Goal: Transaction & Acquisition: Download file/media

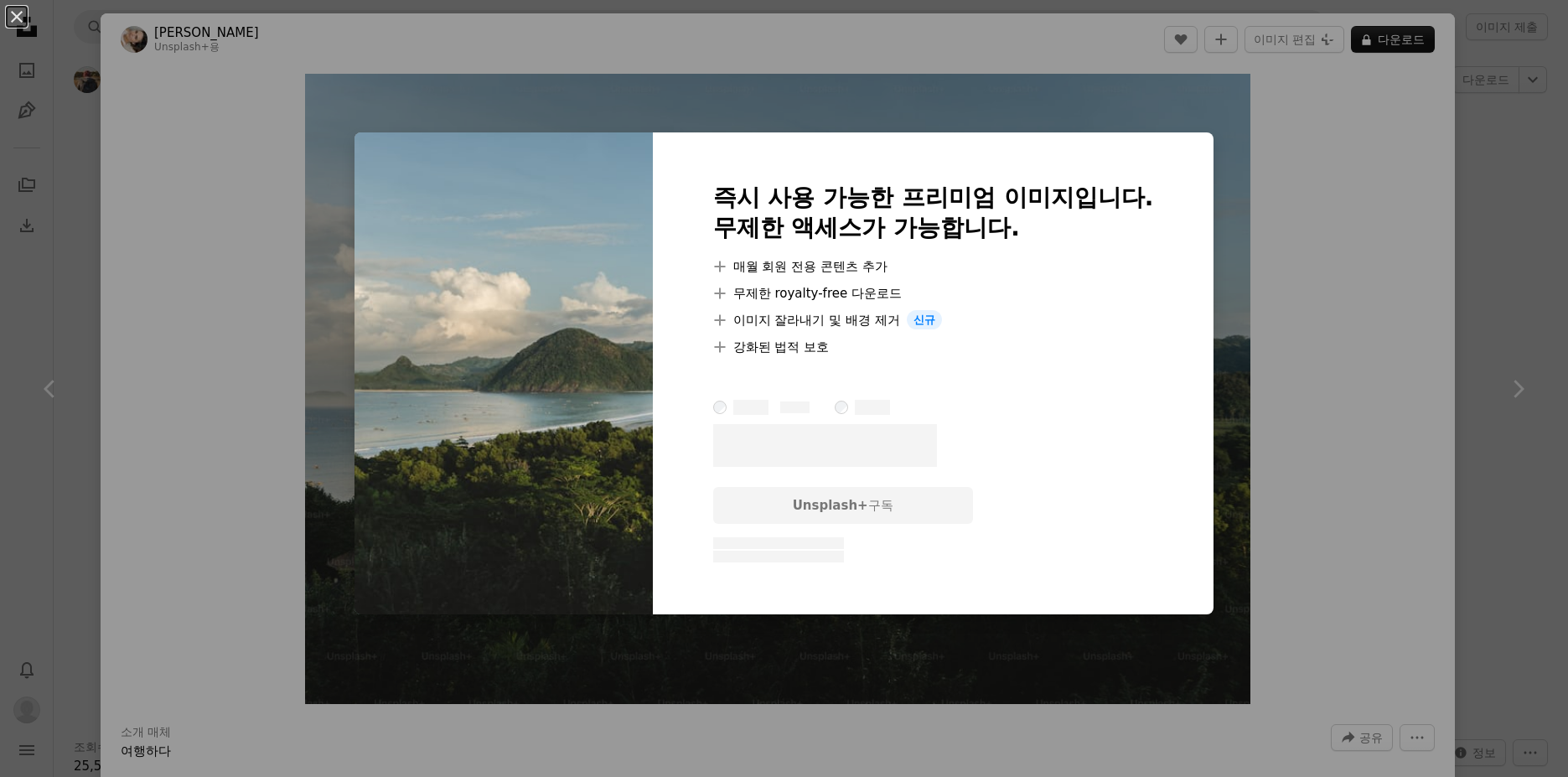
scroll to position [1844, 0]
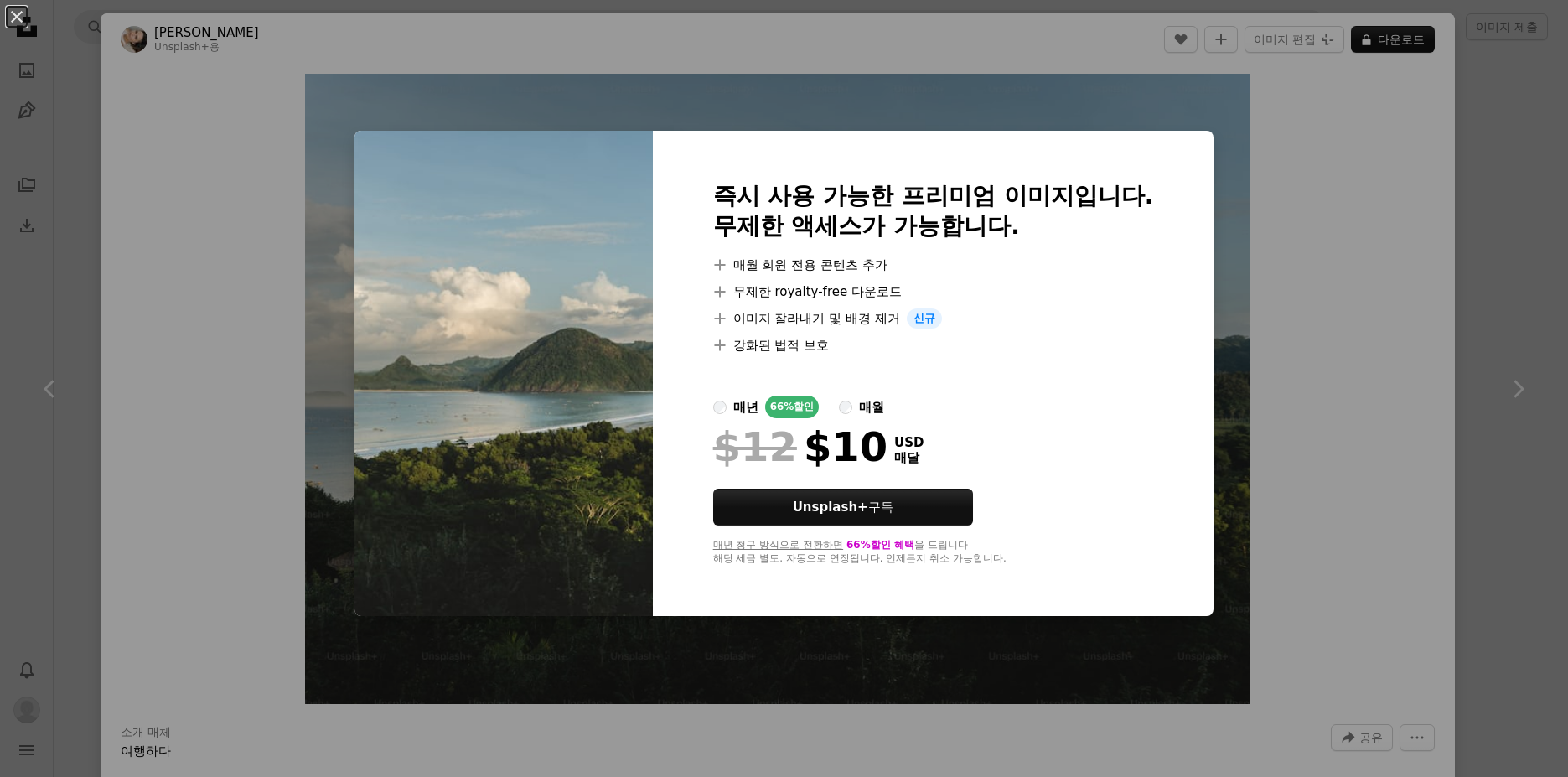
click at [725, 406] on label "매년 66% 할인" at bounding box center [766, 407] width 106 height 23
click at [1283, 417] on div "An X shape 즉시 사용 가능한 프리미엄 이미지입니다. 무제한 액세스가 가능합니다. A plus sign 매월 회원 전용 콘텐츠 추가 A…" at bounding box center [784, 388] width 1568 height 777
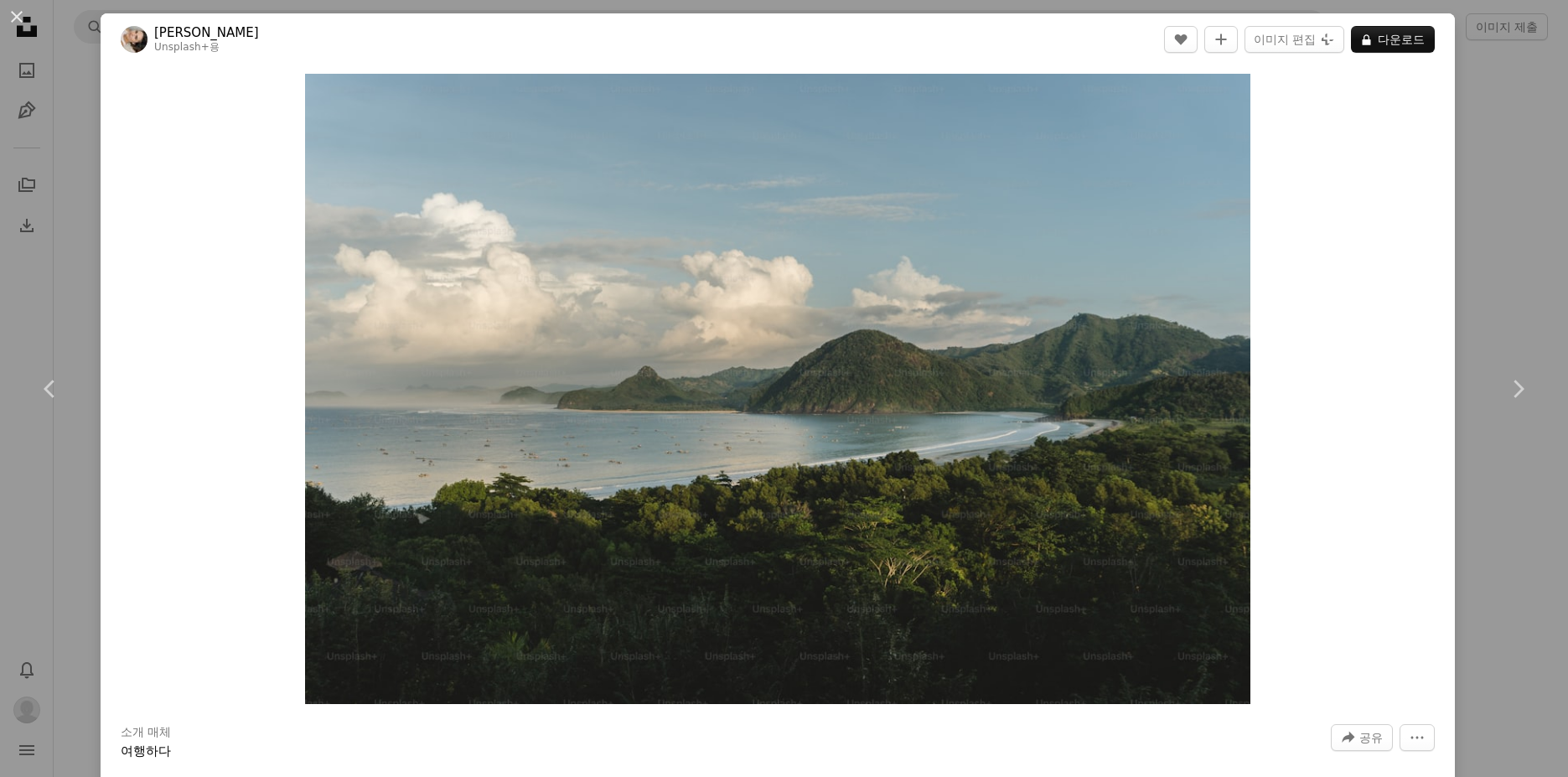
drag, startPoint x: 958, startPoint y: 547, endPoint x: 1298, endPoint y: 162, distance: 513.6
click at [1301, 151] on div "Zoom in" at bounding box center [778, 388] width 1354 height 647
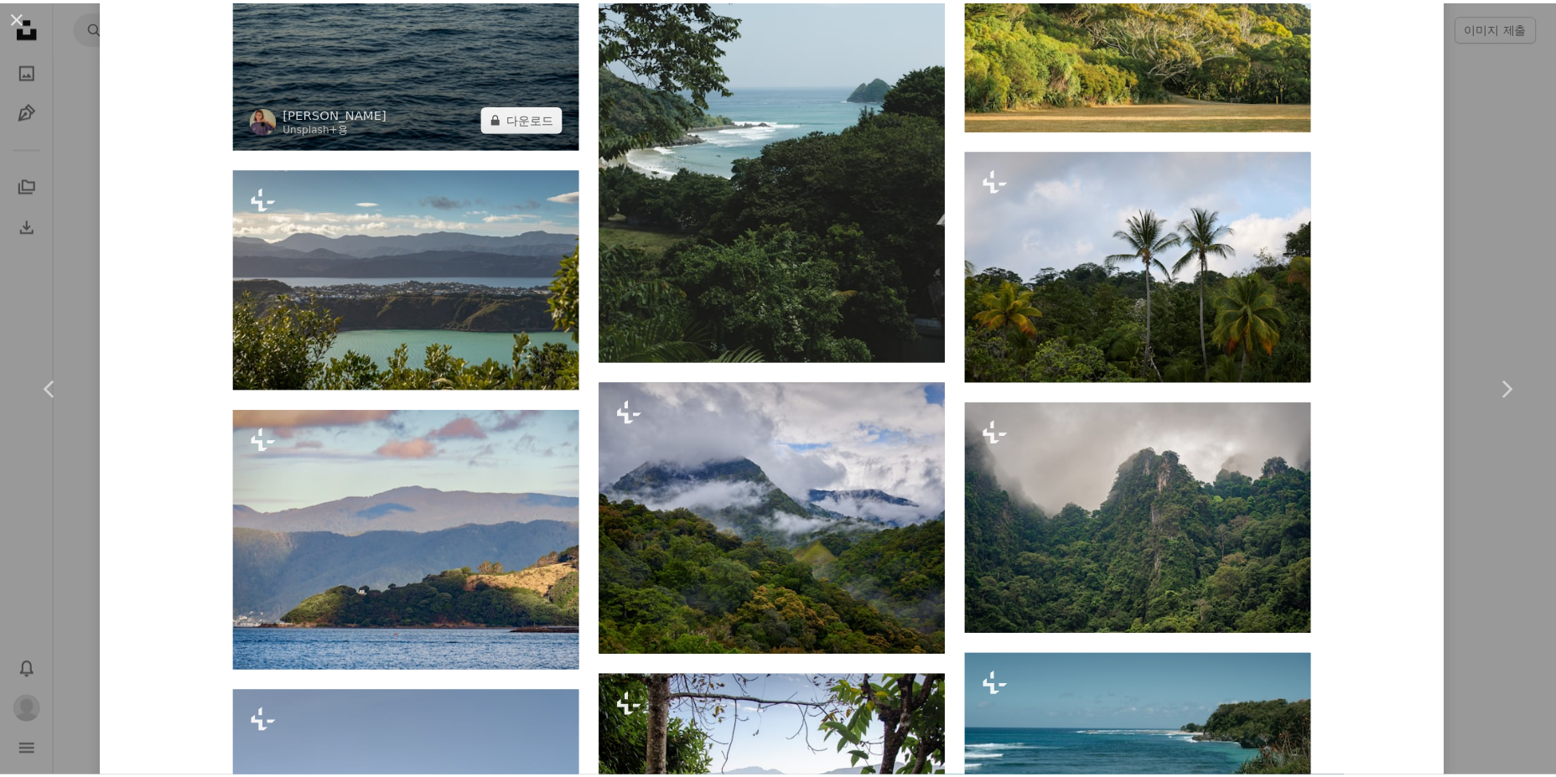
scroll to position [2850, 0]
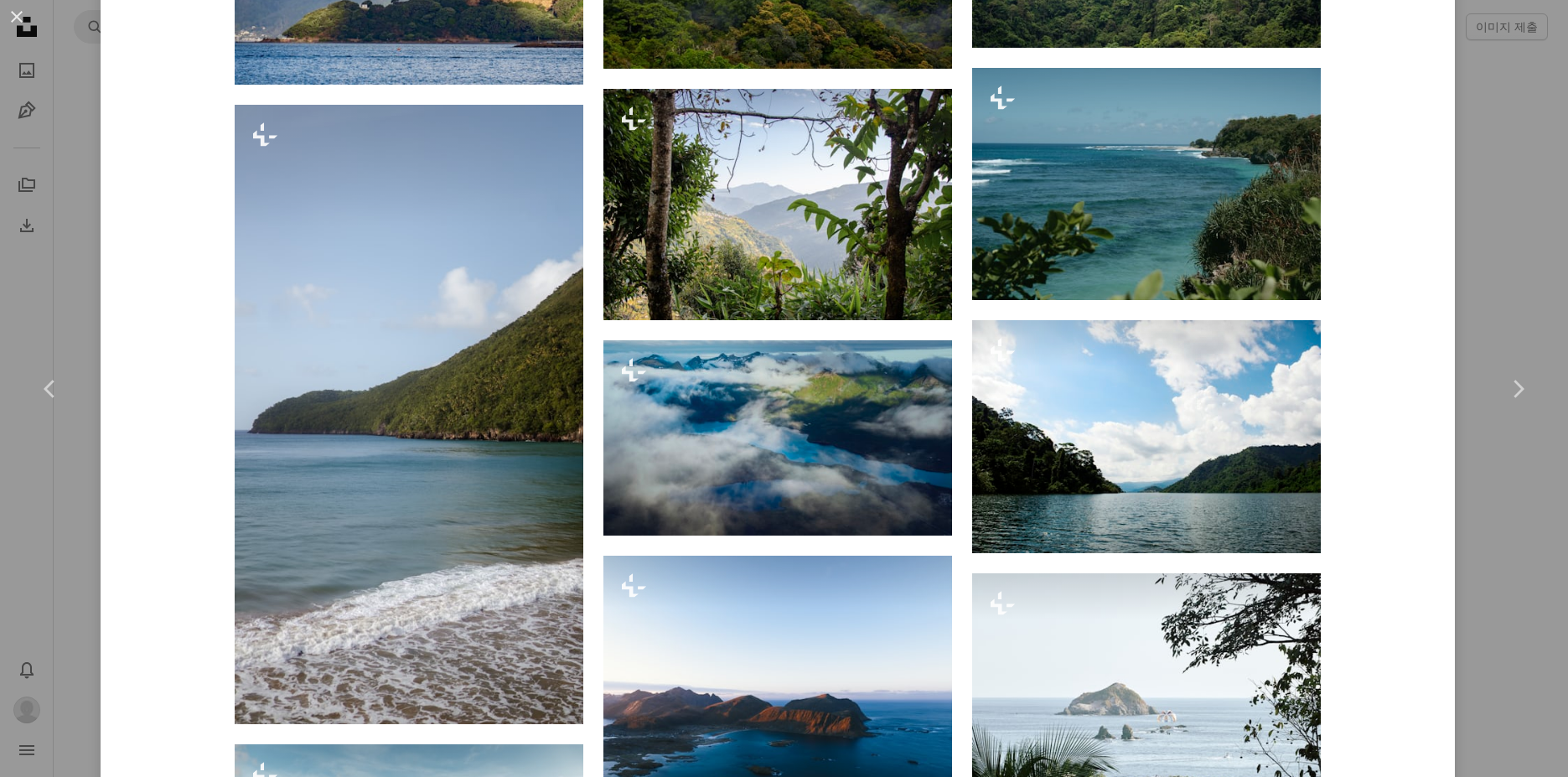
click at [1485, 617] on div "An X shape Chevron left Chevron right Polina Kuzovkova Unsplash+ 용 A heart A pl…" at bounding box center [784, 388] width 1568 height 777
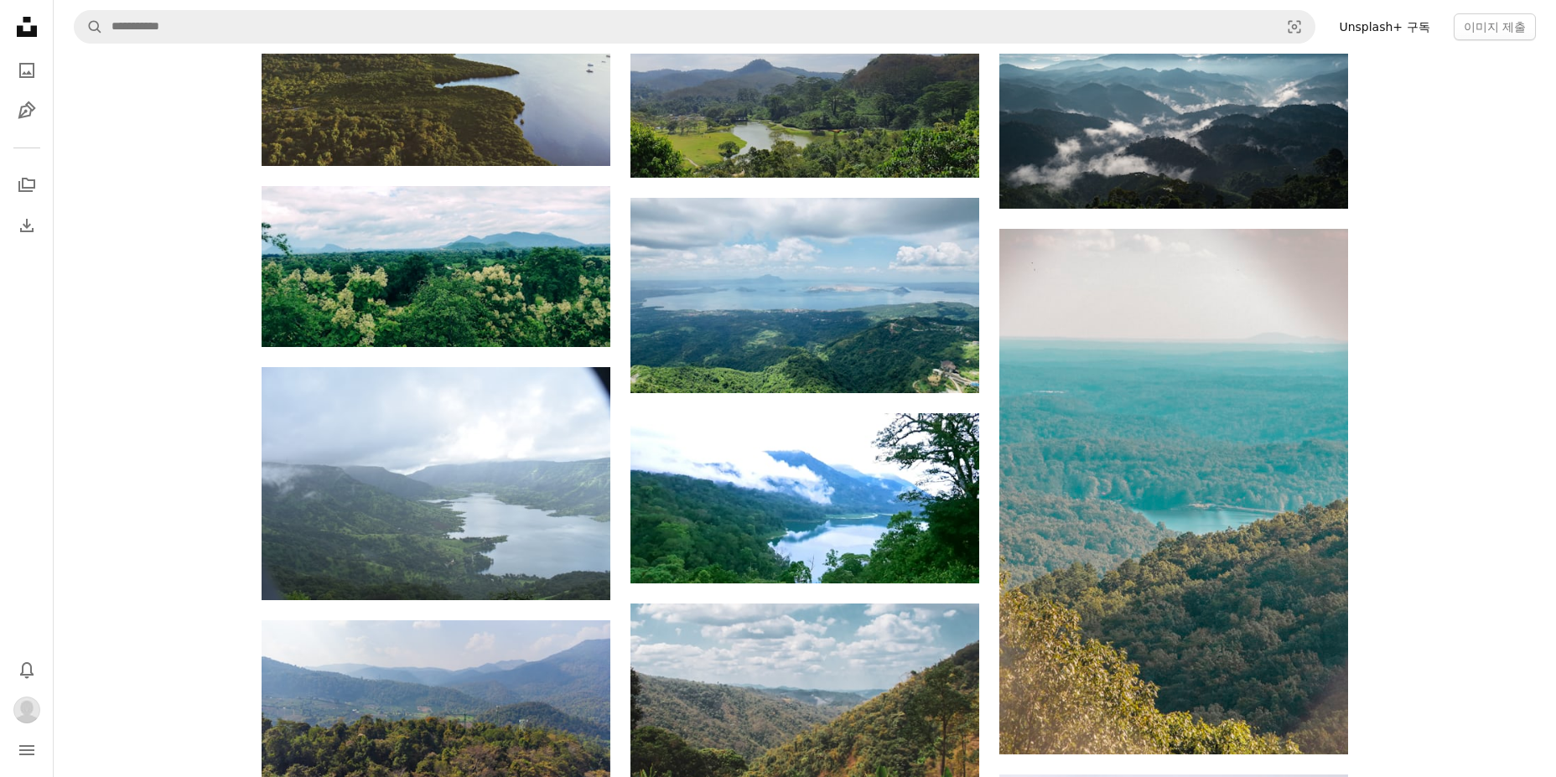
scroll to position [6119, 0]
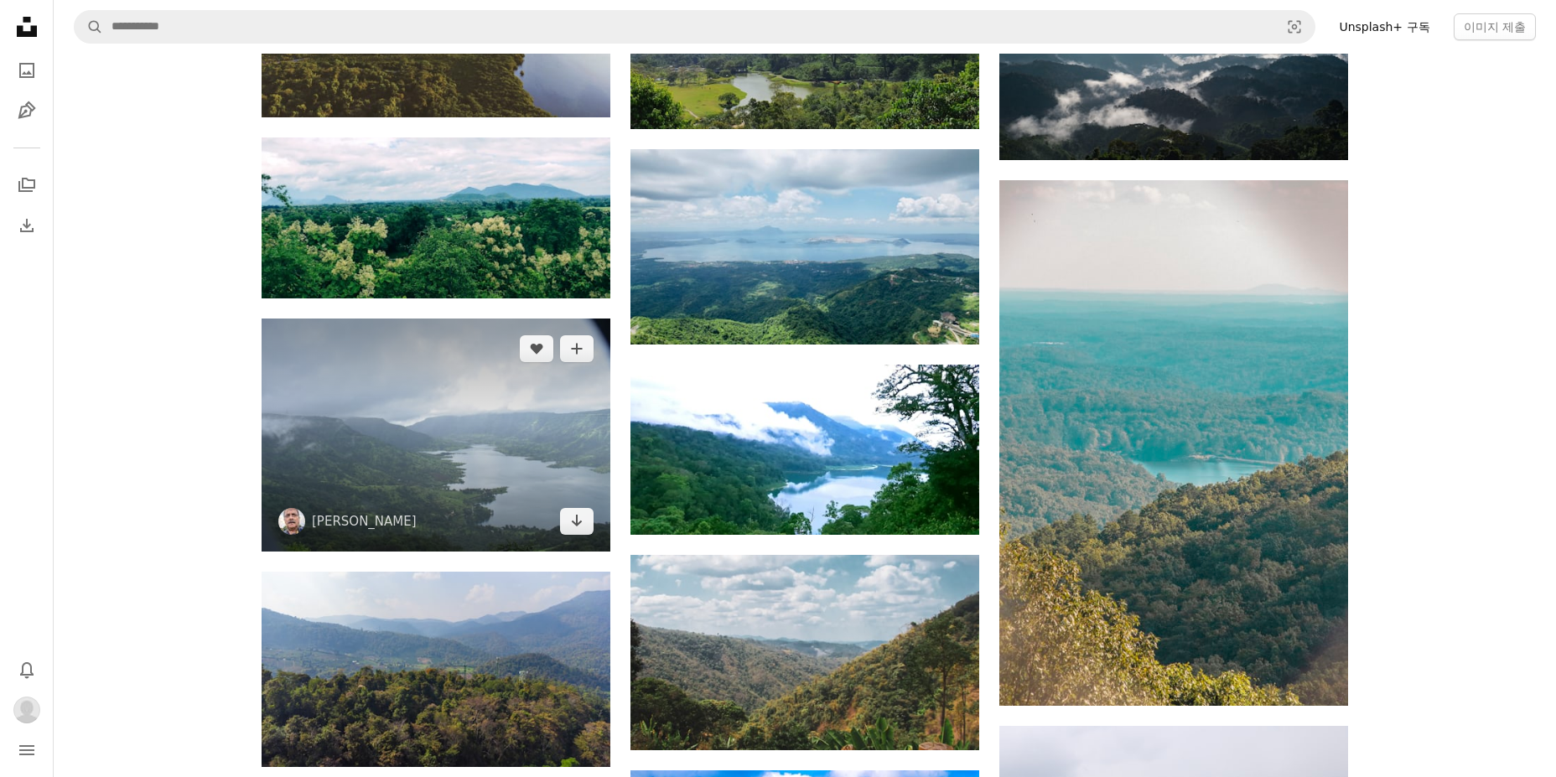
click at [469, 319] on img at bounding box center [436, 435] width 349 height 233
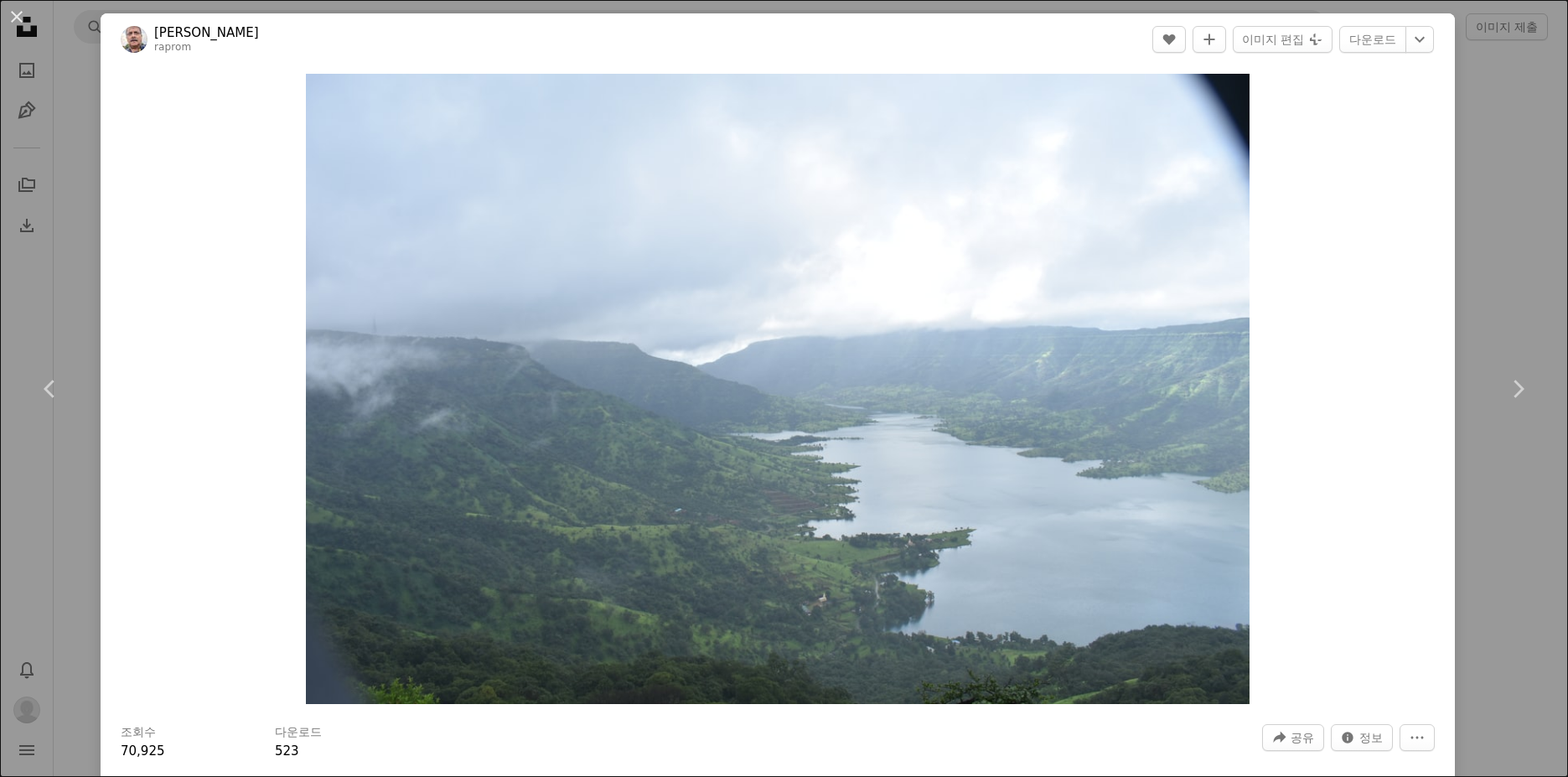
click at [68, 552] on div "An X shape Chevron left Chevron right [PERSON_NAME] raprom A heart A plus sign …" at bounding box center [784, 388] width 1568 height 777
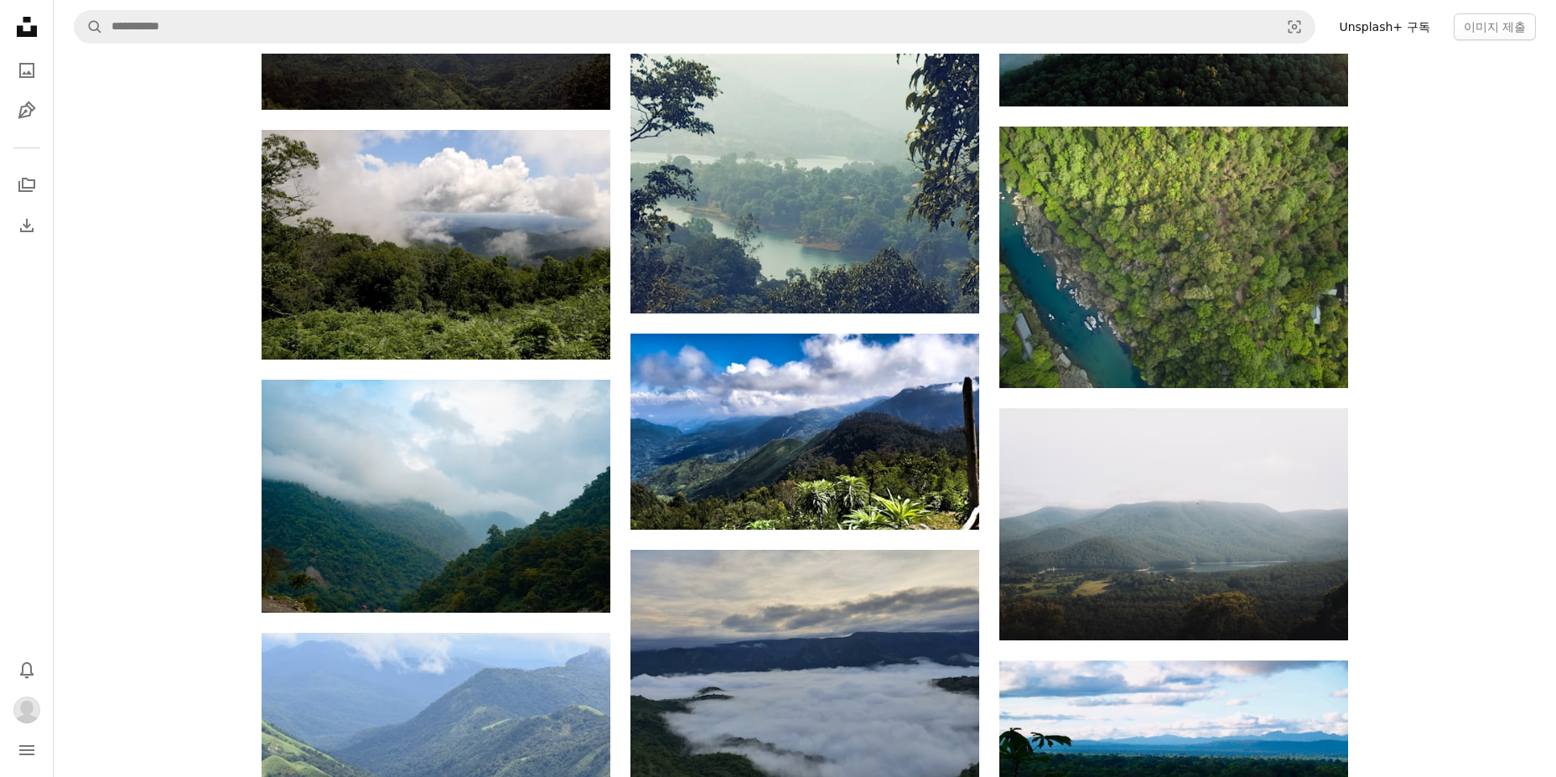
scroll to position [11484, 0]
